Goal: Task Accomplishment & Management: Use online tool/utility

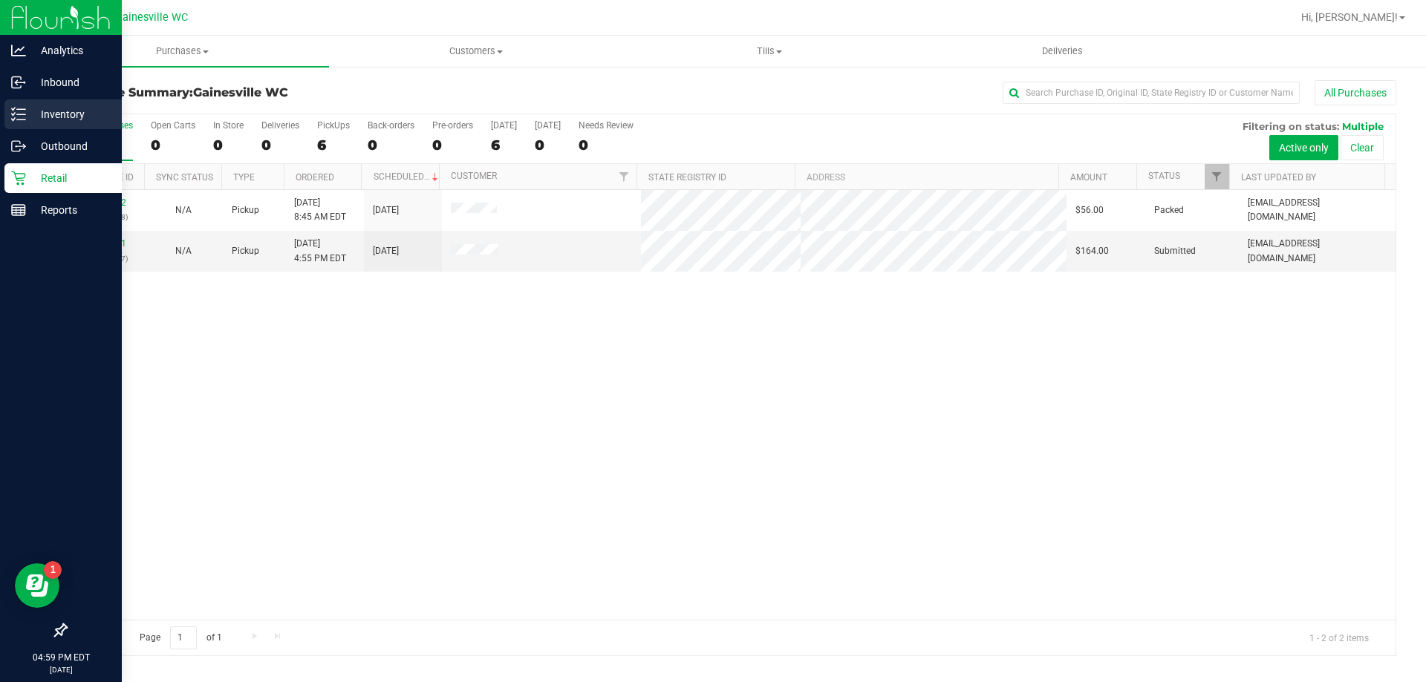
click at [26, 115] on div "Inventory" at bounding box center [62, 114] width 117 height 30
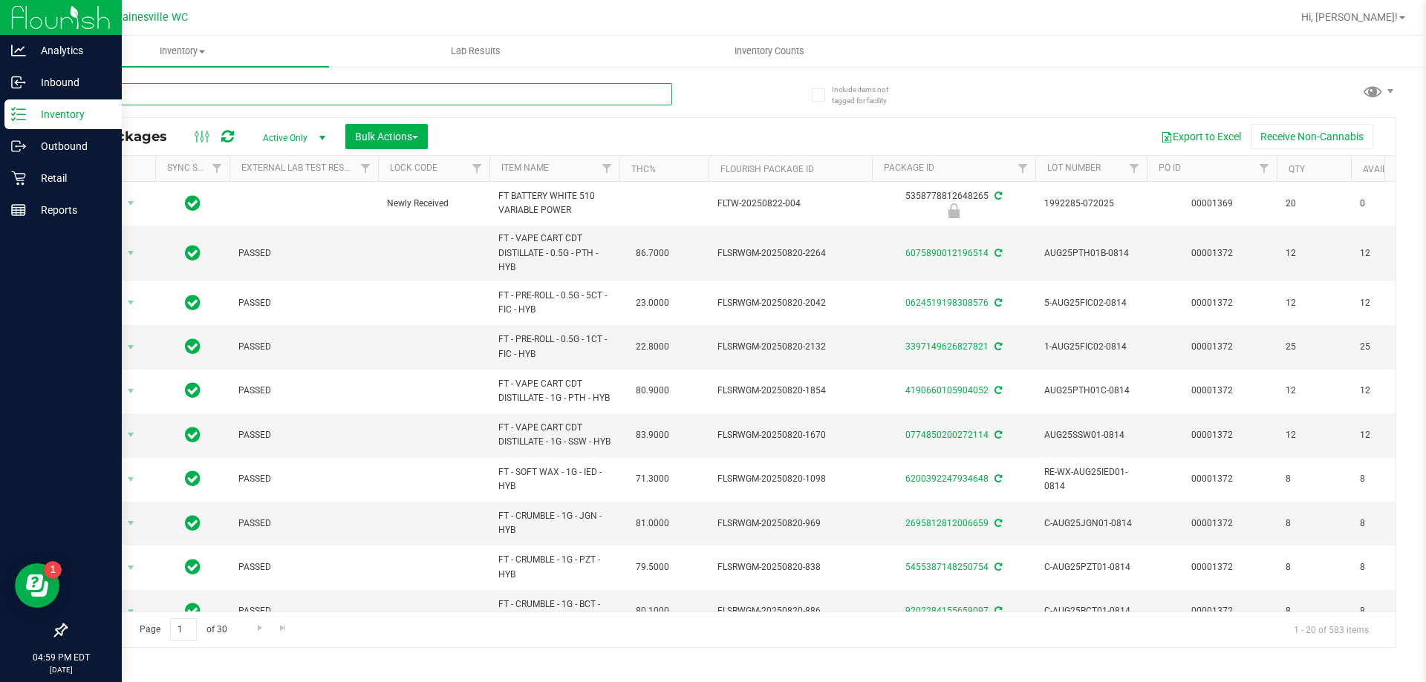
click at [171, 96] on input "text" at bounding box center [368, 94] width 607 height 22
type input "2706701307142208"
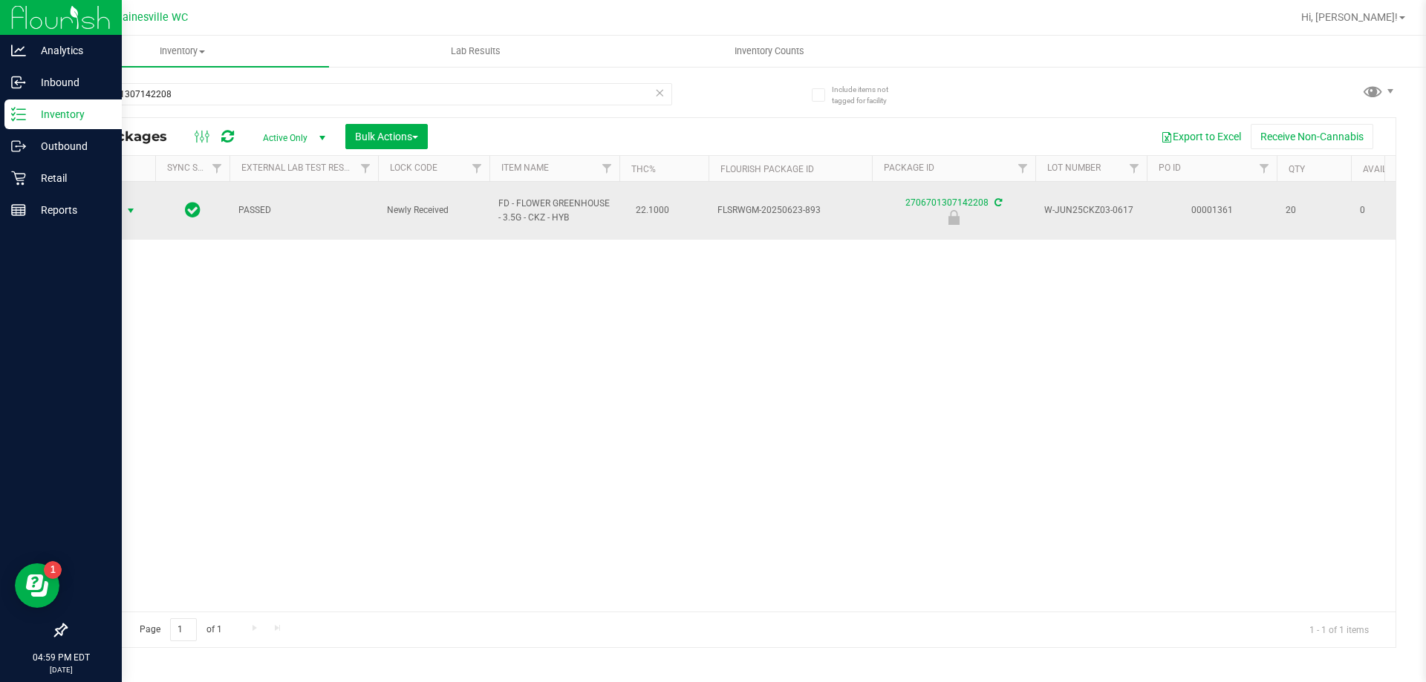
click at [131, 207] on span "select" at bounding box center [131, 211] width 12 height 12
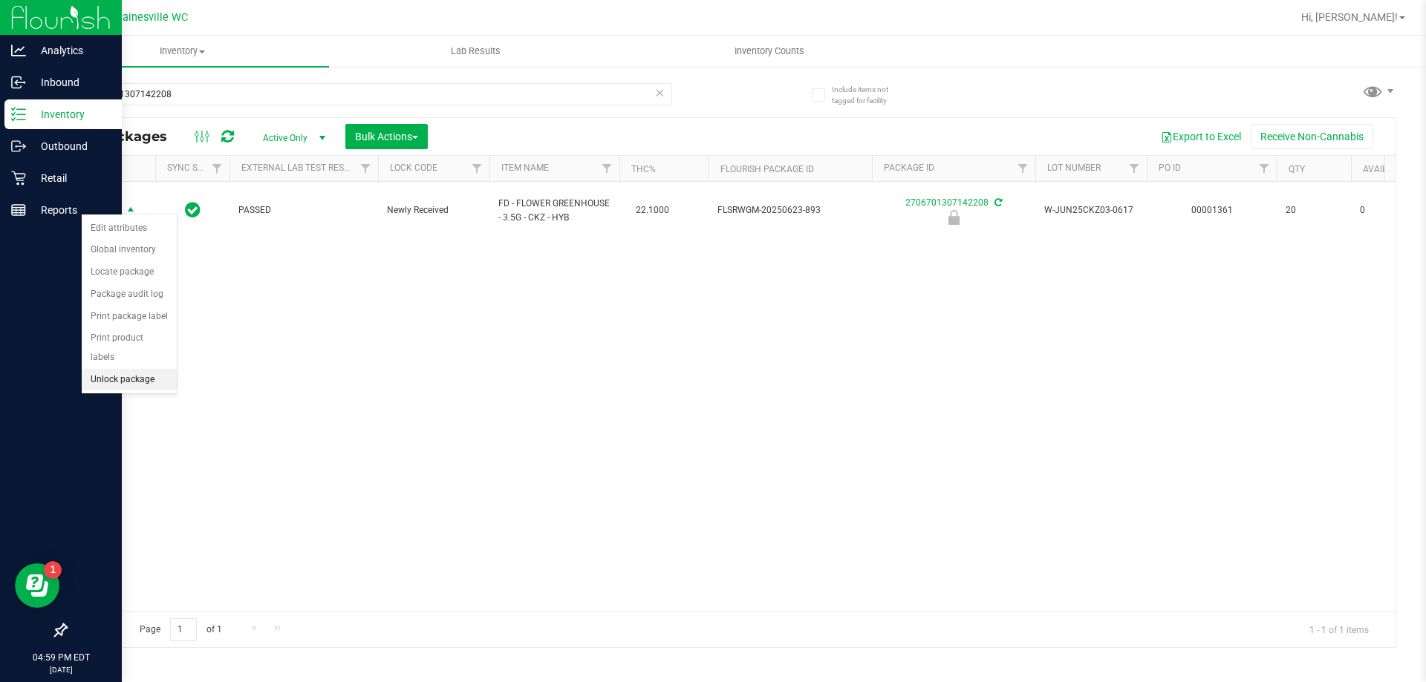
click at [113, 369] on li "Unlock package" at bounding box center [129, 380] width 95 height 22
